Goal: Transaction & Acquisition: Purchase product/service

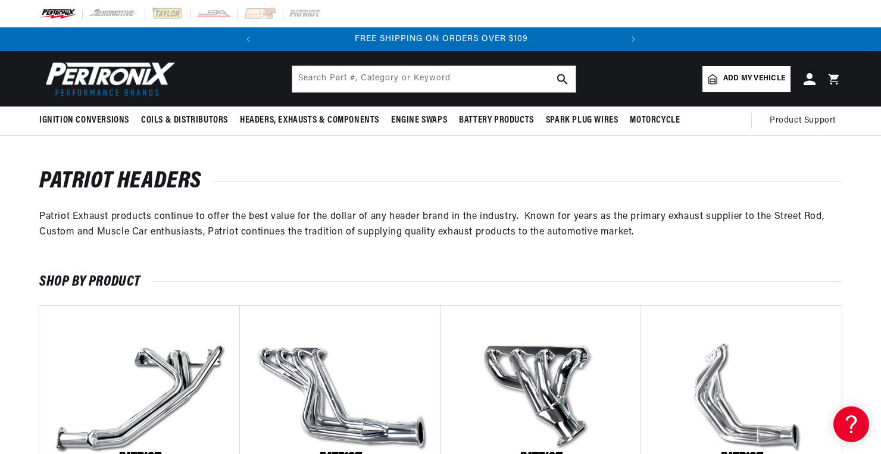
click at [747, 80] on span "Add my vehicle" at bounding box center [755, 78] width 62 height 11
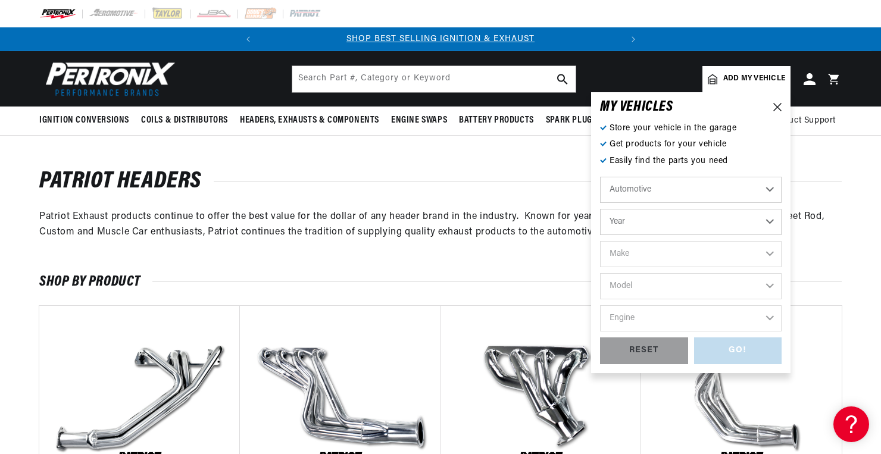
scroll to position [0, 361]
select select "1986"
select select "Chevrolet"
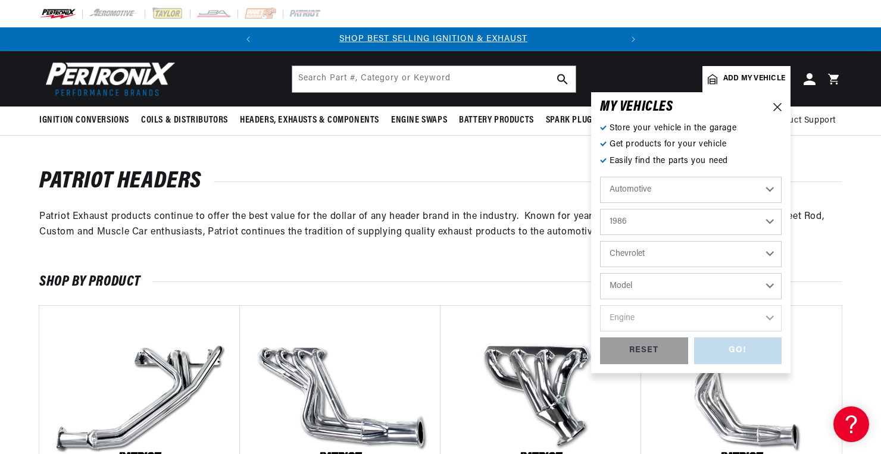
scroll to position [0, 0]
select select "C10"
select select "7.4L"
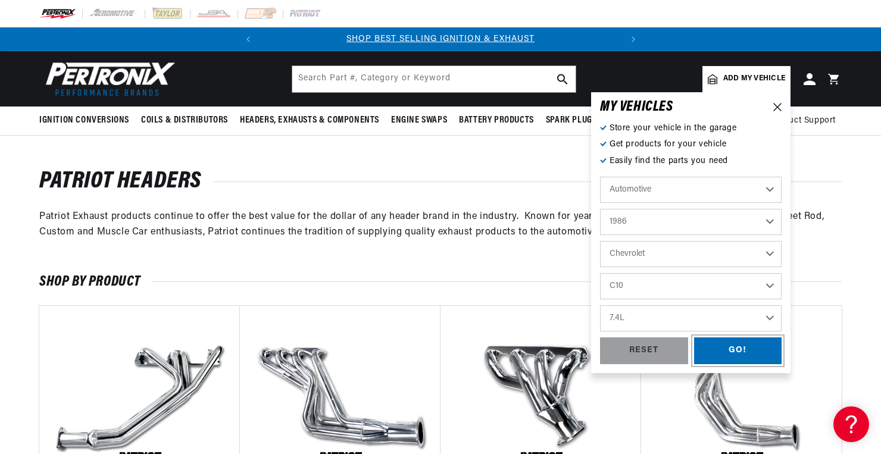
click at [738, 348] on div "GO!" at bounding box center [738, 351] width 88 height 27
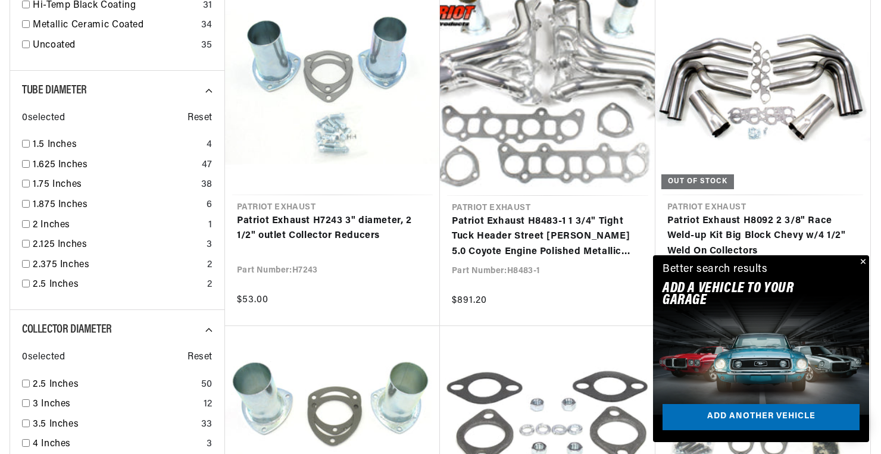
scroll to position [1249, 0]
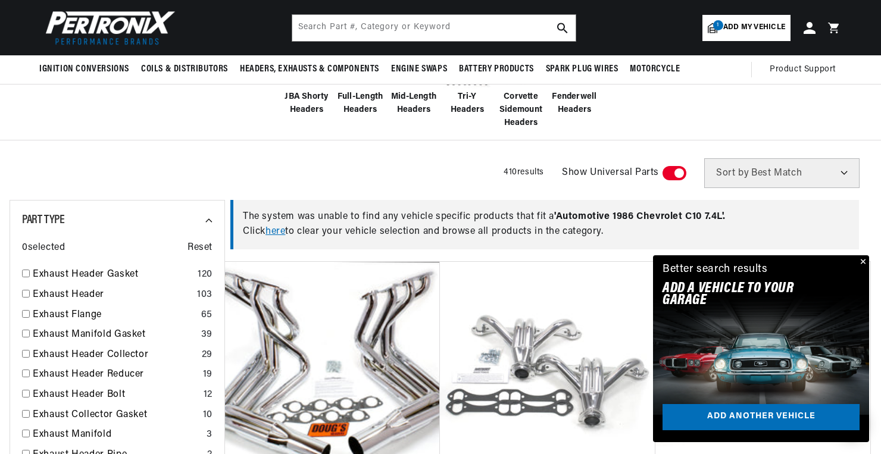
scroll to position [0, 361]
click at [747, 30] on span "Add my vehicle" at bounding box center [755, 27] width 62 height 11
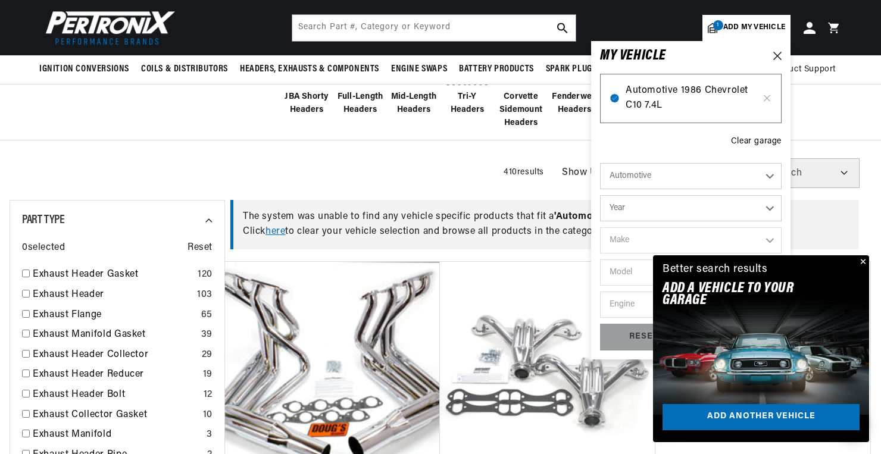
scroll to position [0, 0]
click at [673, 92] on span "Automotive 1986 Chevrolet C10 7.4L" at bounding box center [691, 98] width 130 height 30
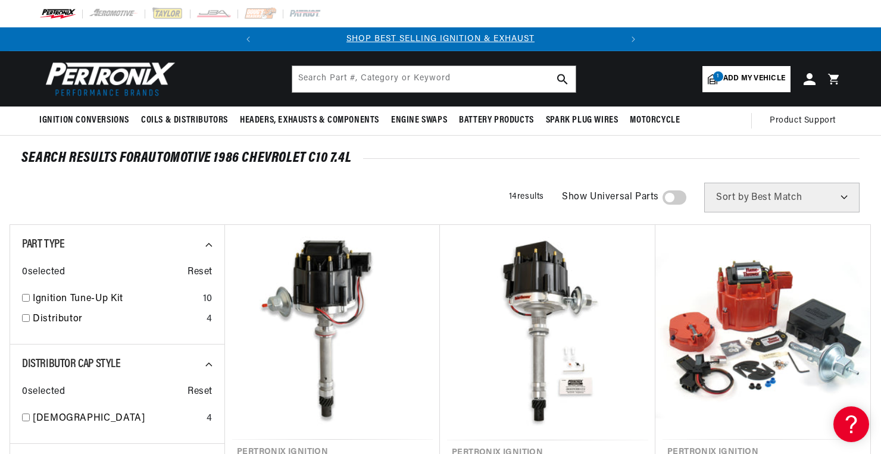
click at [757, 77] on span "Add my vehicle" at bounding box center [755, 78] width 62 height 11
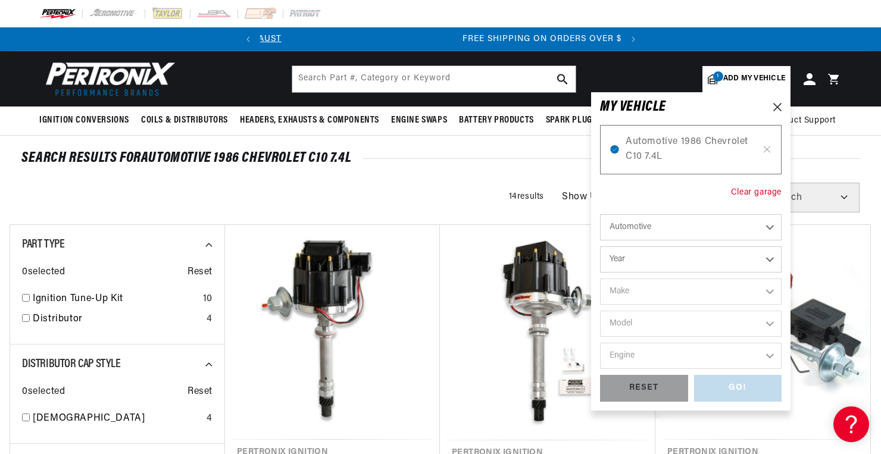
scroll to position [0, 361]
click at [744, 194] on div "Clear garage" at bounding box center [756, 192] width 51 height 13
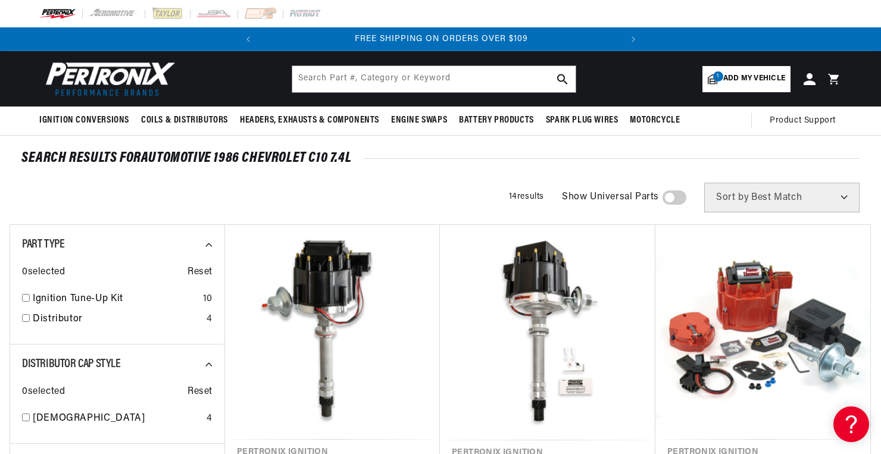
click at [747, 80] on span "Add my vehicle" at bounding box center [755, 78] width 62 height 11
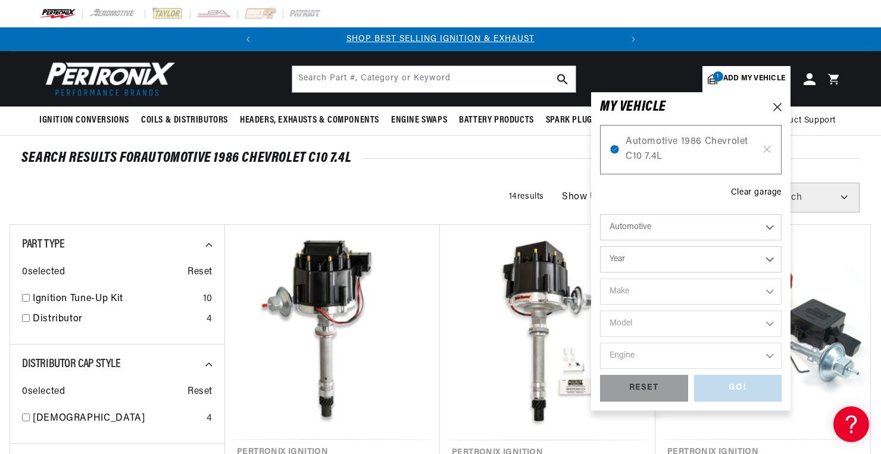
select select "1977"
select select "Chevrolet"
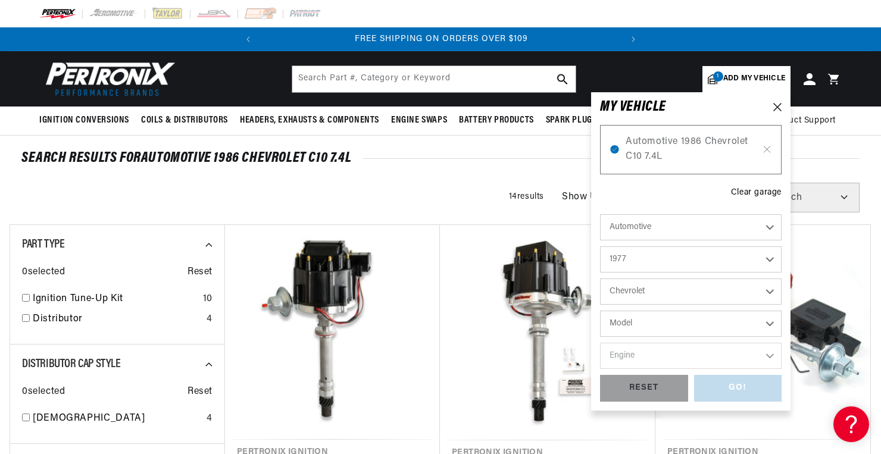
select select "C10"
select select "454cid-7.4L"
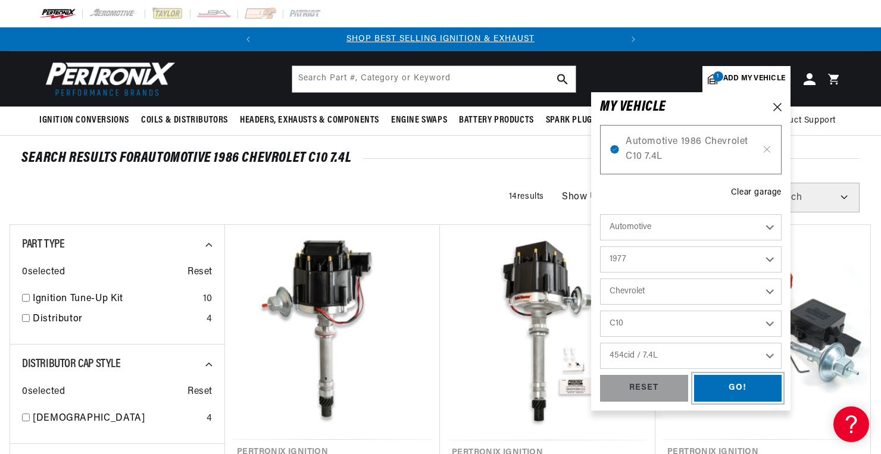
click at [738, 385] on div "GO!" at bounding box center [738, 388] width 88 height 27
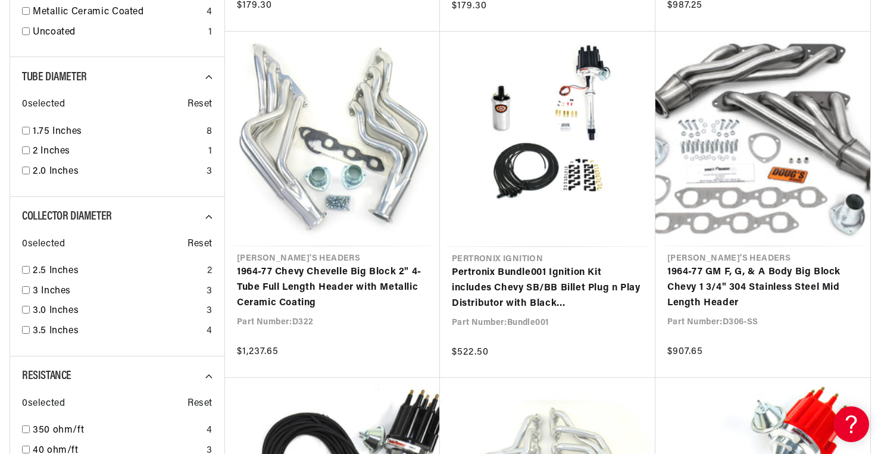
scroll to position [916, 0]
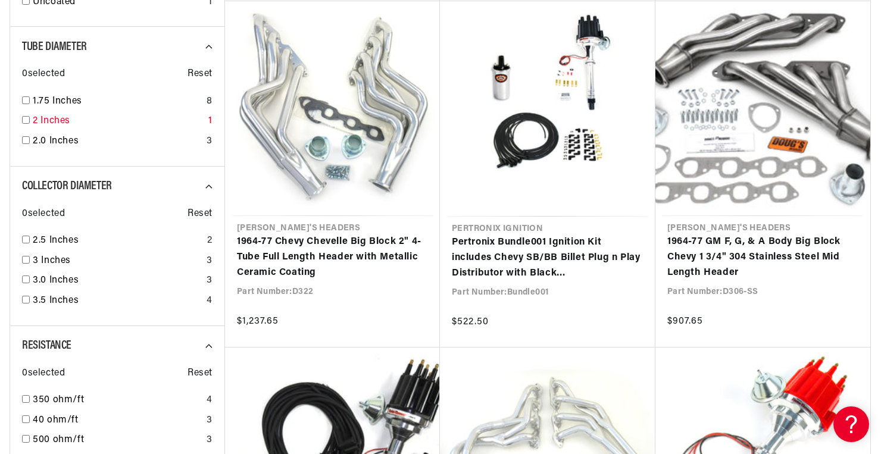
click at [28, 116] on input "checkbox" at bounding box center [26, 120] width 8 height 8
checkbox input "false"
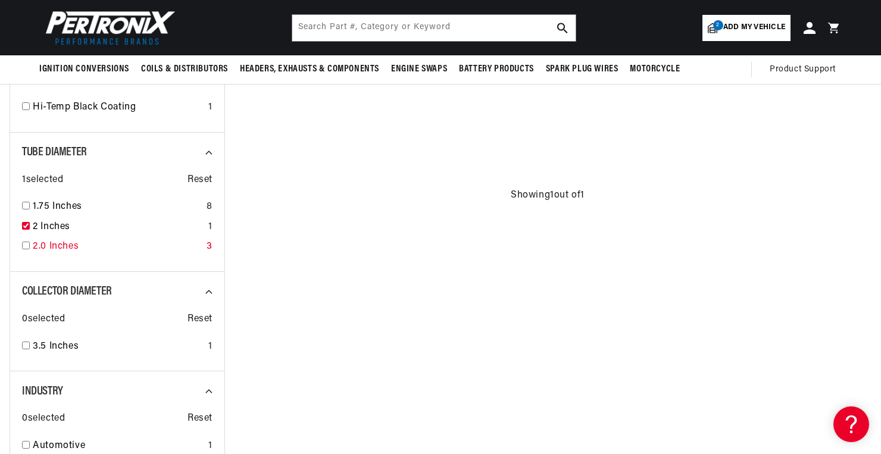
scroll to position [484, 0]
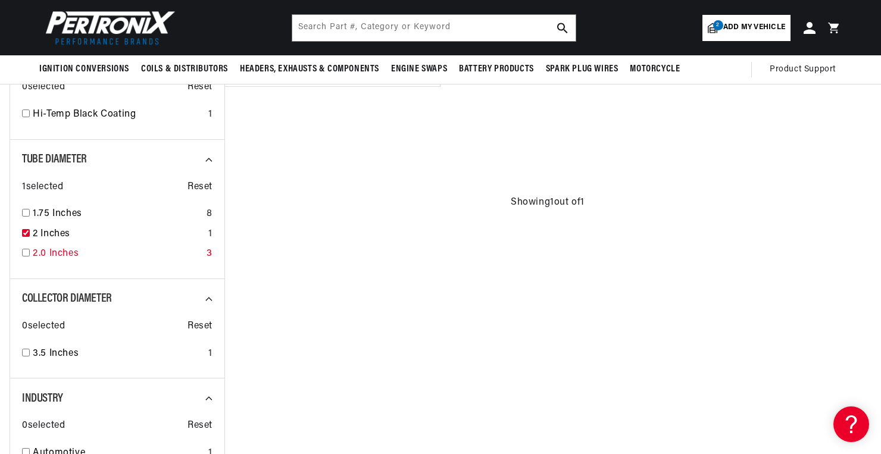
click at [25, 251] on input "checkbox" at bounding box center [26, 253] width 8 height 8
checkbox input "true"
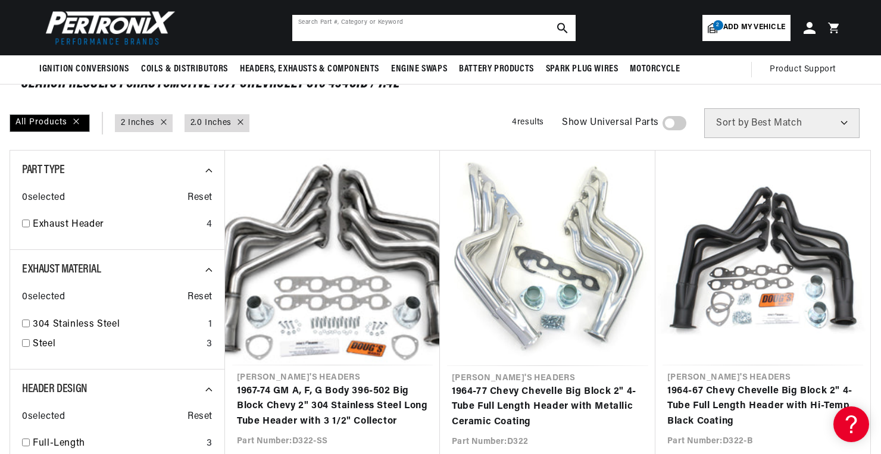
click at [438, 24] on input "text" at bounding box center [433, 28] width 283 height 26
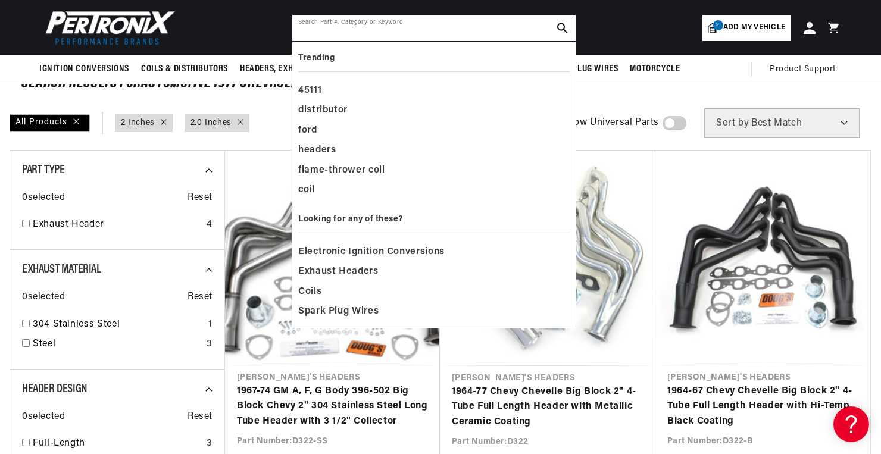
paste input "H8026-B"
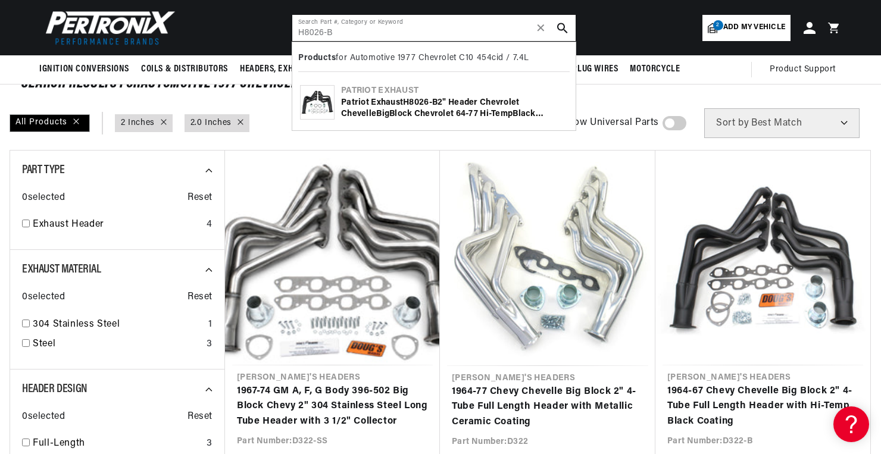
type input "H8026-B"
